Goal: Task Accomplishment & Management: Manage account settings

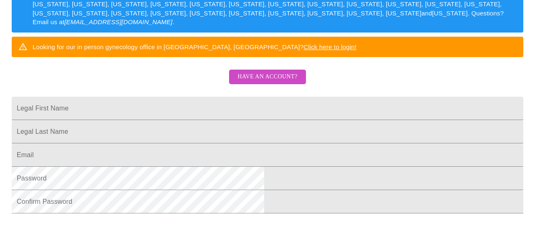
scroll to position [152, 0]
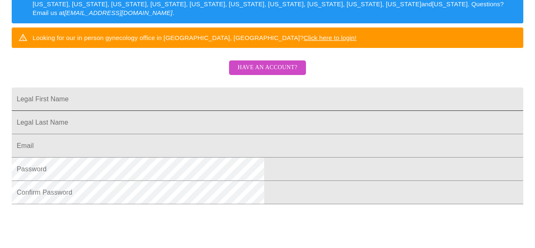
click at [373, 111] on input "Legal First Name" at bounding box center [267, 99] width 511 height 23
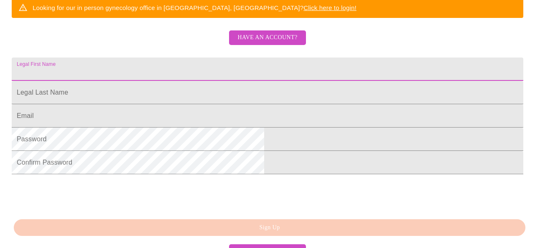
scroll to position [183, 0]
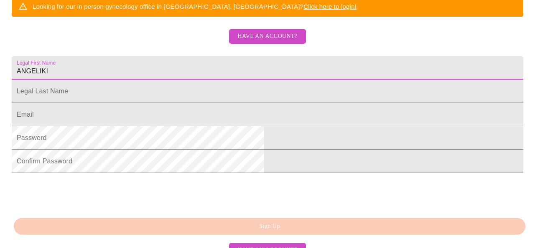
type input "ANGELIKI"
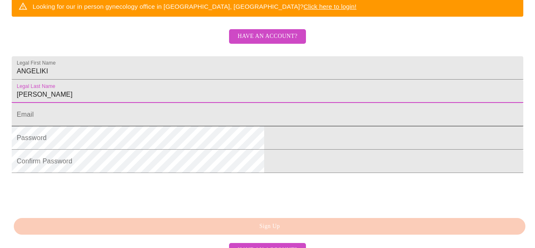
type input "[PERSON_NAME]"
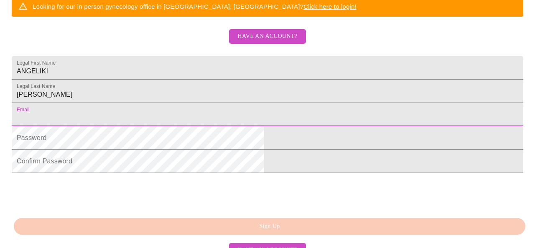
click at [368, 127] on input "Legal First Name" at bounding box center [267, 114] width 511 height 23
type input "[EMAIL_ADDRESS][DOMAIN_NAME]"
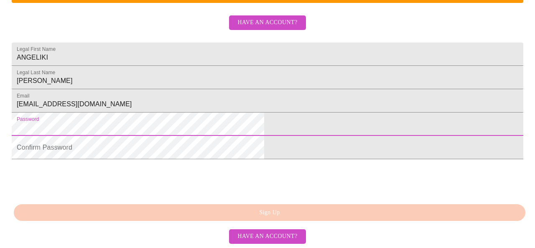
scroll to position [252, 0]
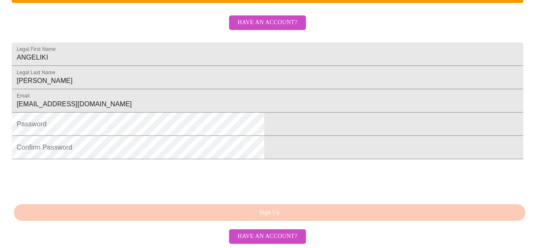
click at [342, 183] on div at bounding box center [267, 180] width 511 height 33
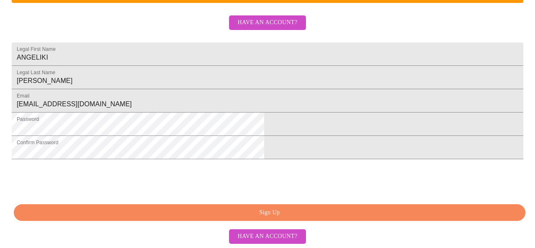
click at [252, 237] on span "Have an account?" at bounding box center [267, 237] width 60 height 10
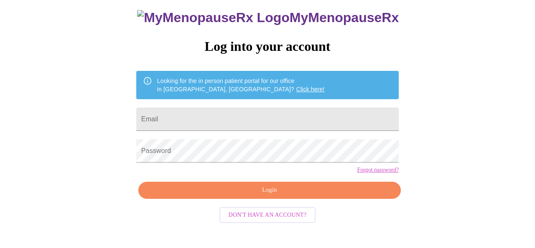
scroll to position [50, 0]
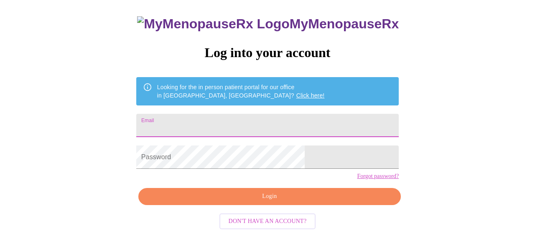
click at [255, 124] on input "Email" at bounding box center [267, 125] width 262 height 23
type input "[EMAIL_ADDRESS][DOMAIN_NAME]"
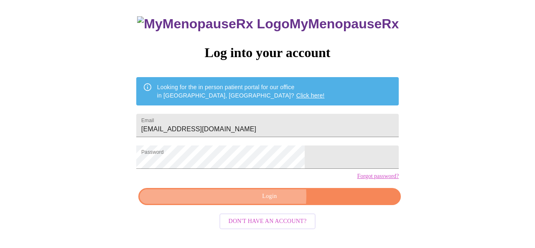
click at [269, 202] on span "Login" at bounding box center [269, 197] width 243 height 10
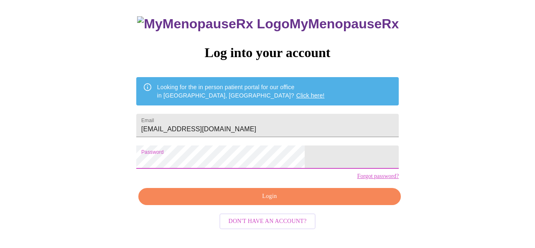
click at [180, 163] on div "MyMenopauseRx Log into your account Looking for the in person patient portal fo…" at bounding box center [267, 127] width 279 height 248
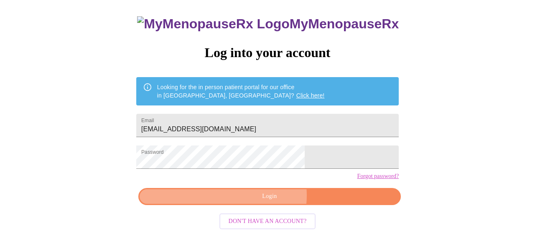
click at [269, 202] on span "Login" at bounding box center [269, 197] width 243 height 10
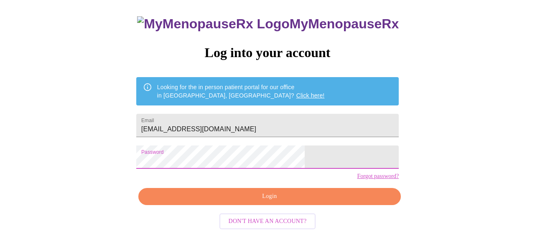
click at [179, 163] on div "MyMenopauseRx Log into your account Looking for the in person patient portal fo…" at bounding box center [267, 127] width 279 height 248
click at [266, 202] on span "Login" at bounding box center [269, 197] width 243 height 10
